Goal: Information Seeking & Learning: Learn about a topic

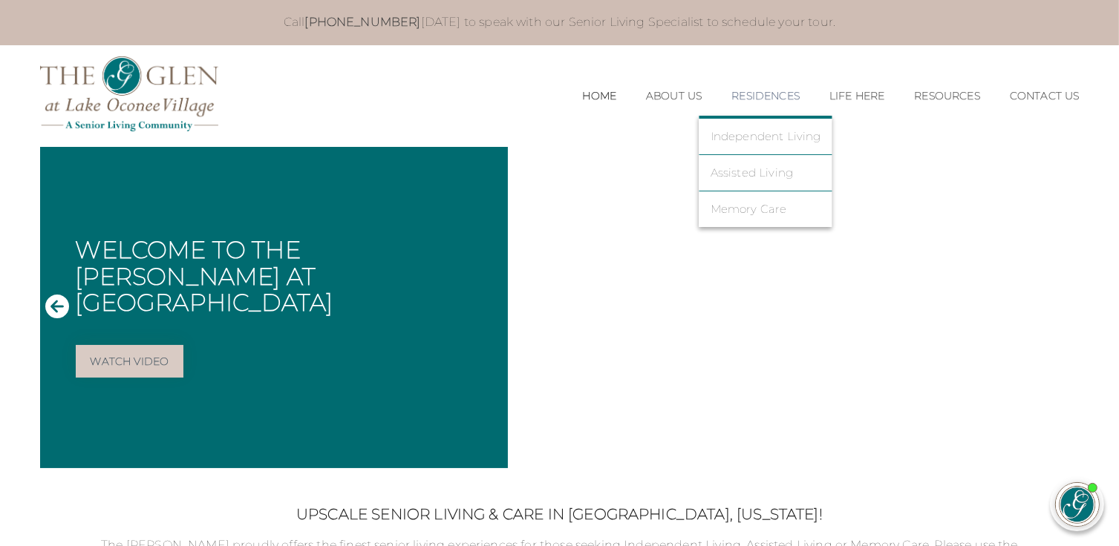
click at [772, 99] on link "Residences" at bounding box center [765, 96] width 68 height 13
click at [772, 100] on link "Residences" at bounding box center [765, 96] width 68 height 13
click at [770, 130] on link "Independent Living" at bounding box center [765, 136] width 111 height 13
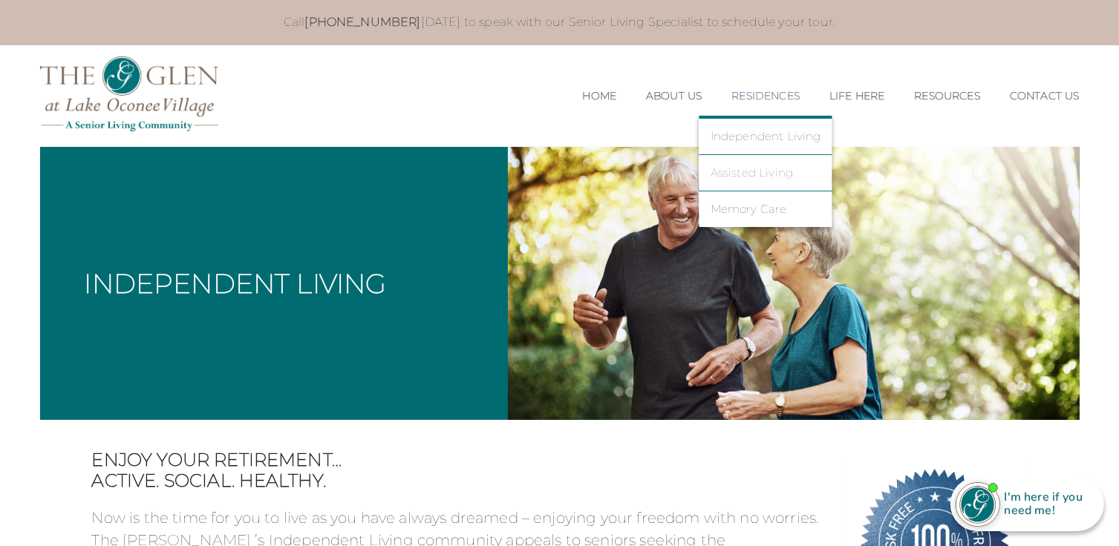
click at [739, 168] on link "Assisted Living" at bounding box center [765, 172] width 111 height 13
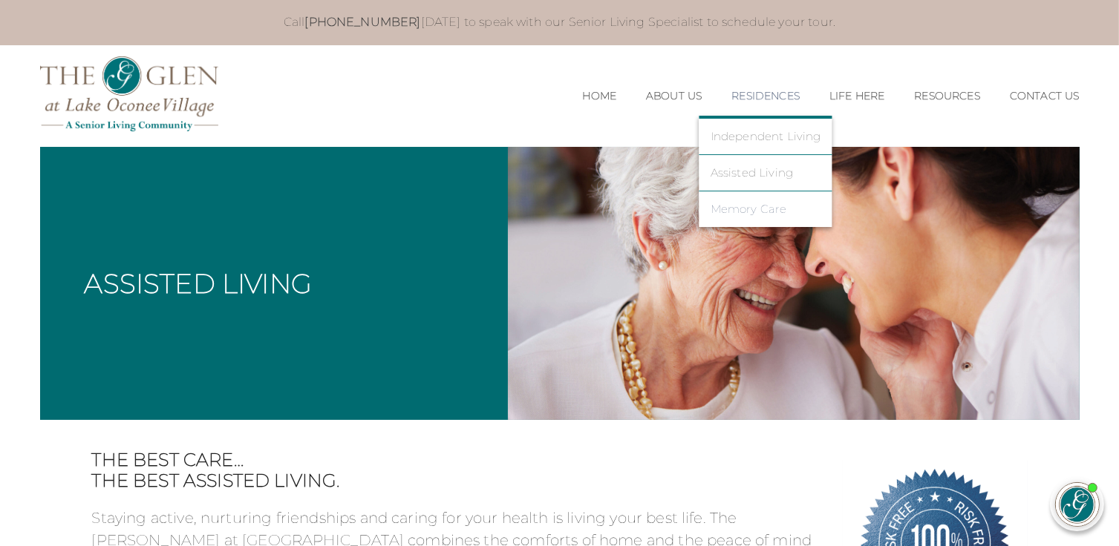
click at [761, 203] on link "Memory Care" at bounding box center [765, 209] width 111 height 13
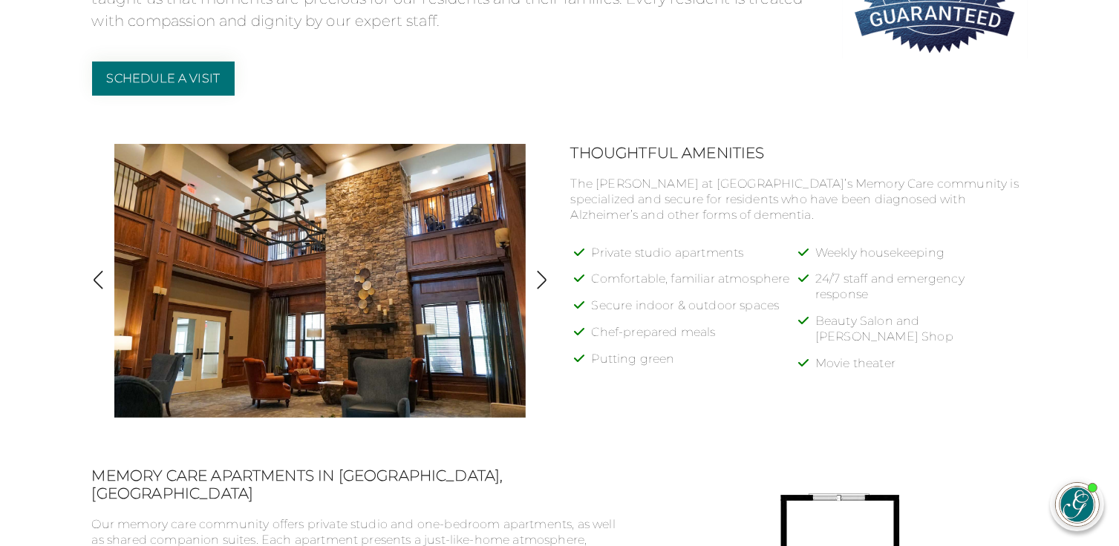
scroll to position [567, 0]
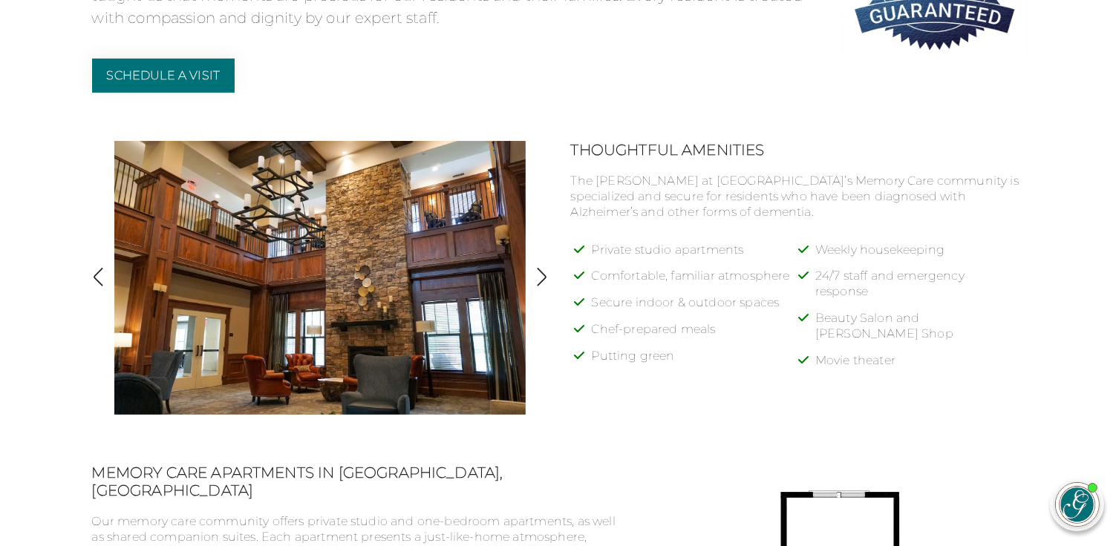
click at [543, 269] on img "button" at bounding box center [541, 277] width 20 height 20
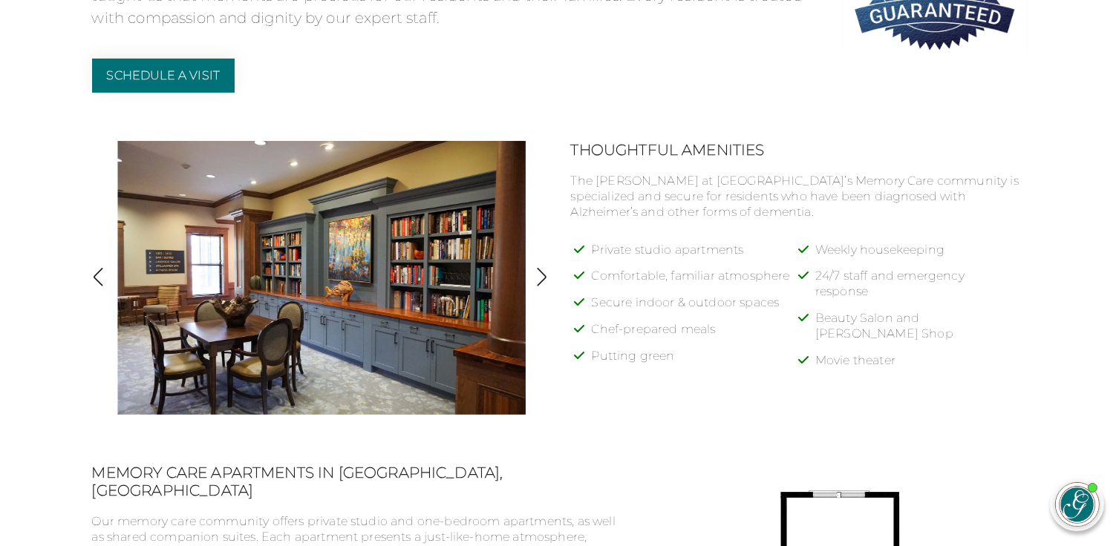
click at [543, 269] on img "button" at bounding box center [541, 277] width 20 height 20
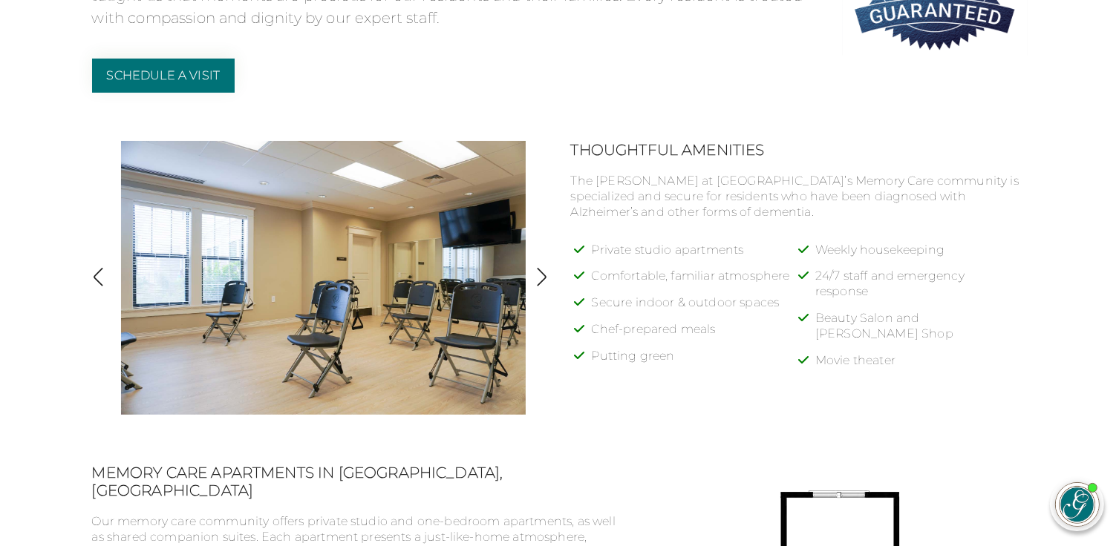
click at [543, 269] on img "button" at bounding box center [541, 277] width 20 height 20
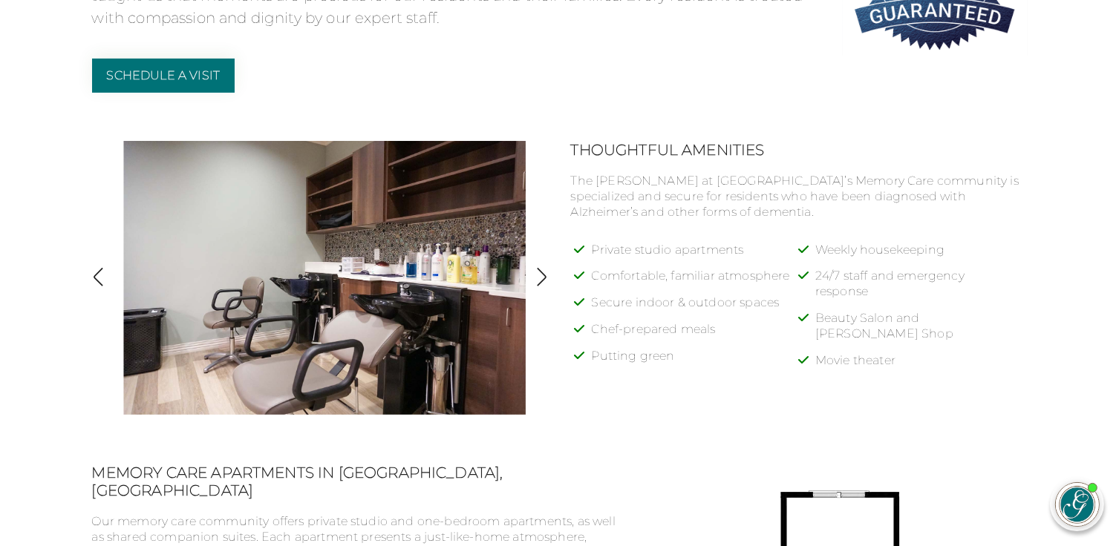
click at [543, 269] on img "button" at bounding box center [541, 277] width 20 height 20
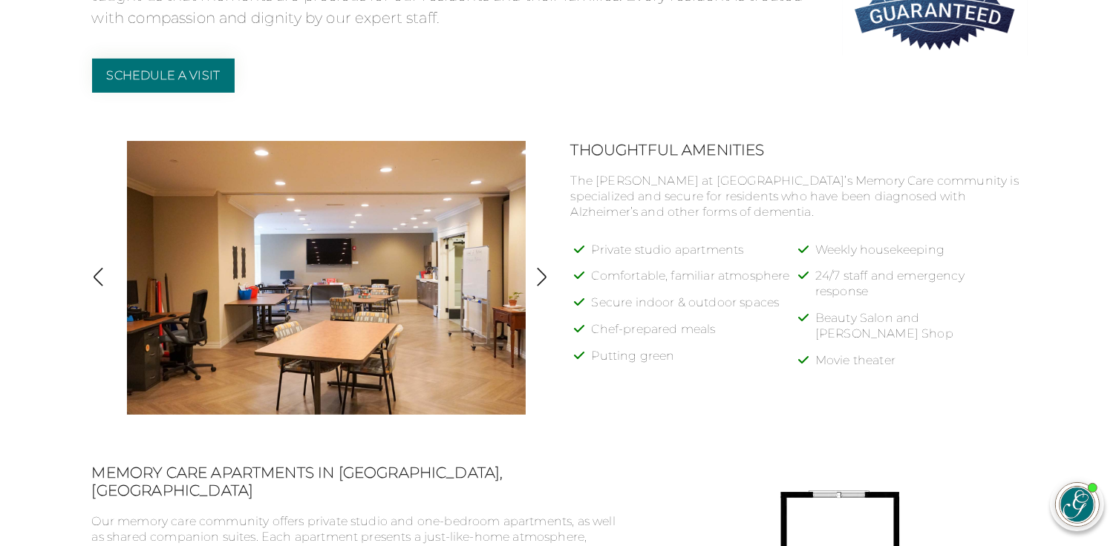
click at [543, 269] on img "button" at bounding box center [541, 277] width 20 height 20
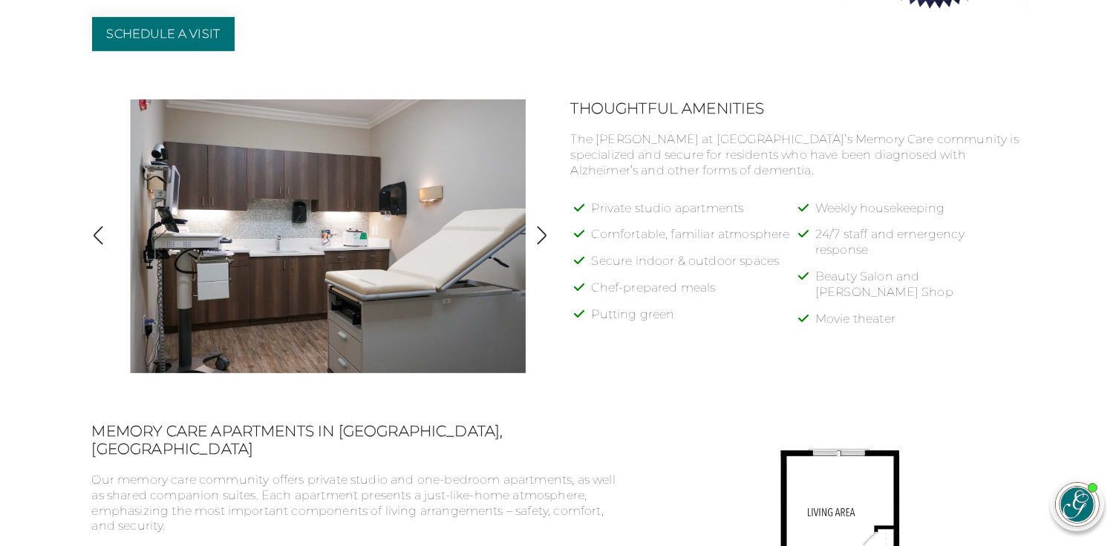
scroll to position [602, 0]
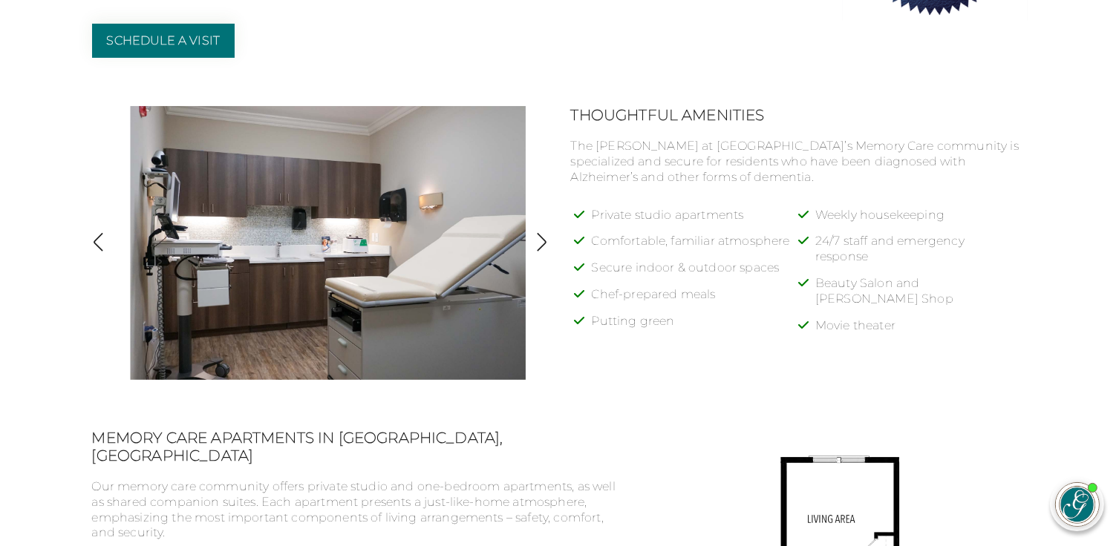
click at [537, 245] on img "button" at bounding box center [541, 242] width 20 height 20
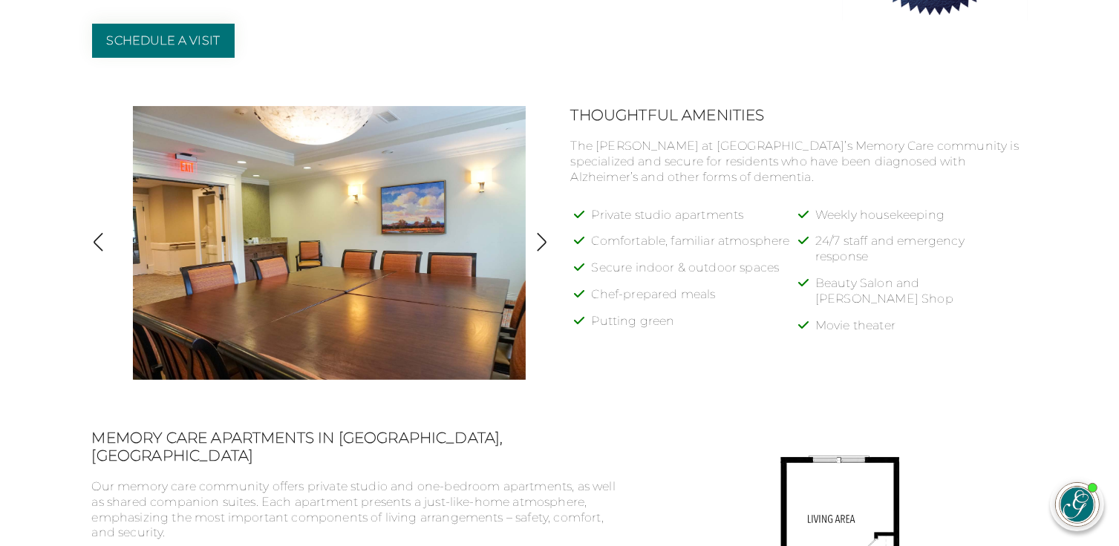
click at [537, 245] on img "button" at bounding box center [541, 242] width 20 height 20
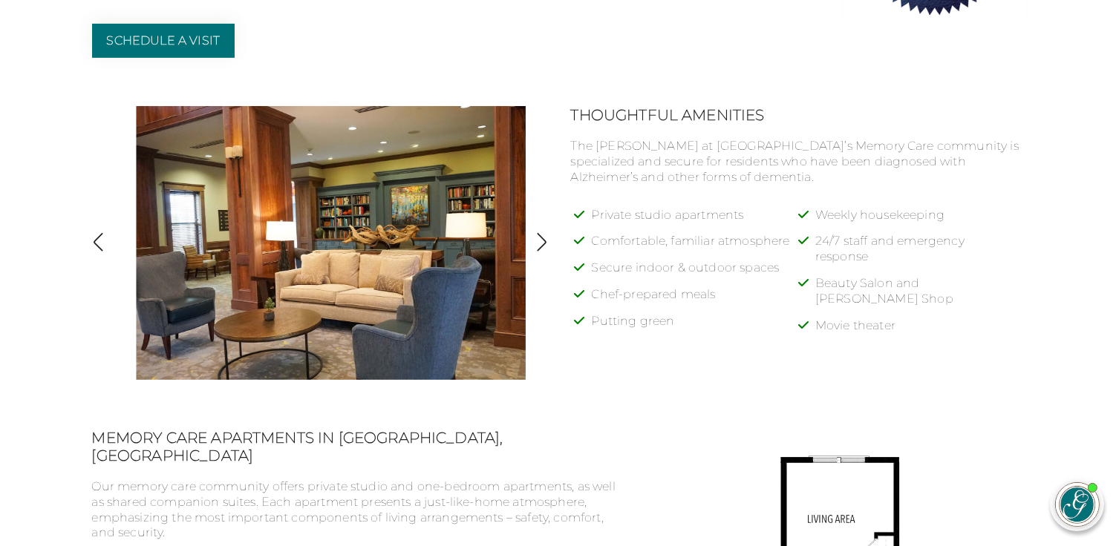
click at [537, 245] on img "button" at bounding box center [541, 242] width 20 height 20
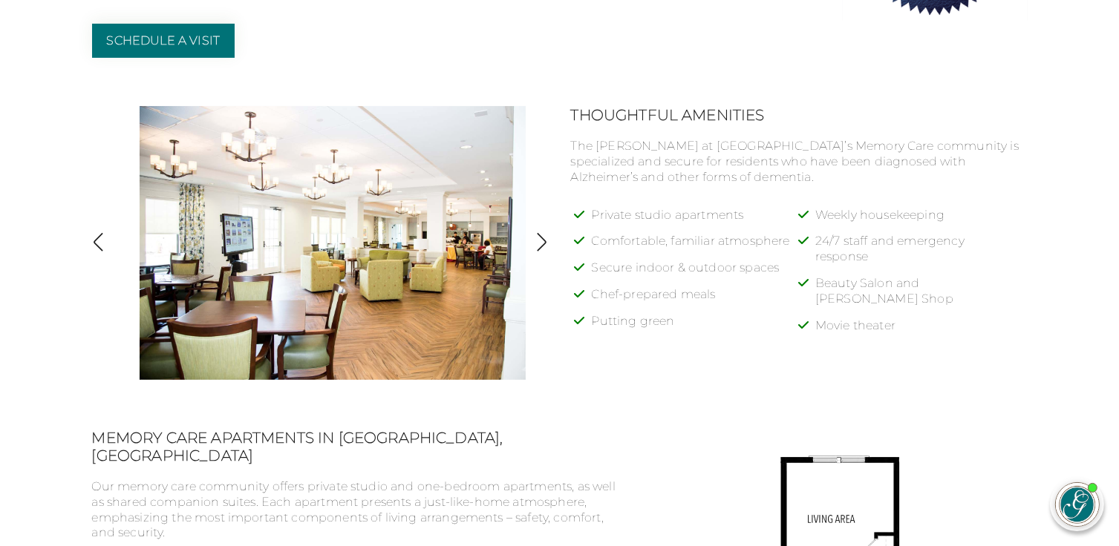
click at [537, 245] on img "button" at bounding box center [541, 242] width 20 height 20
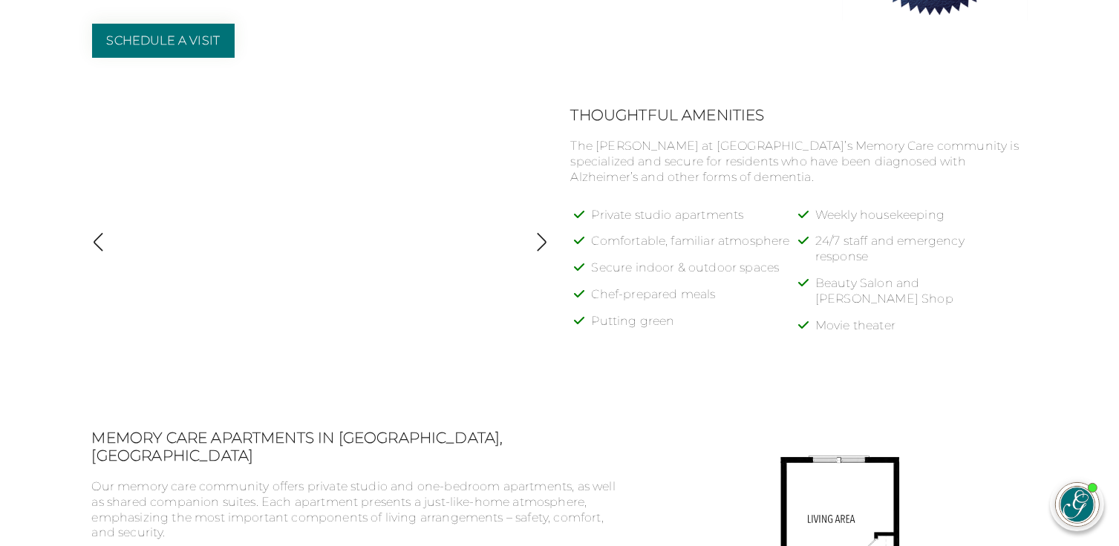
click at [537, 245] on img "button" at bounding box center [541, 242] width 20 height 20
